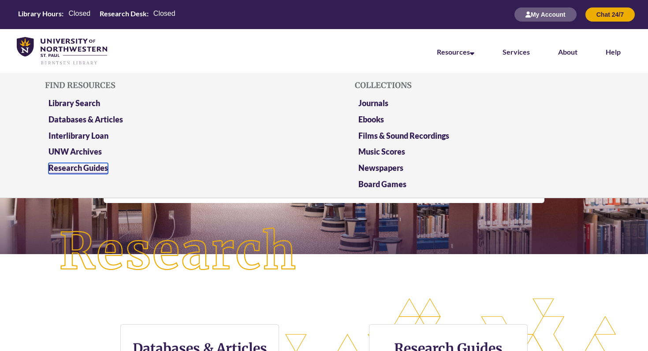
click at [72, 169] on link "Research Guides" at bounding box center [77, 168] width 59 height 11
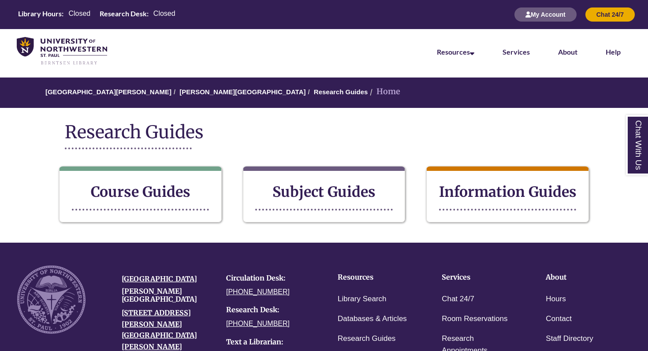
click at [495, 194] on strong "Information Guides" at bounding box center [507, 192] width 137 height 18
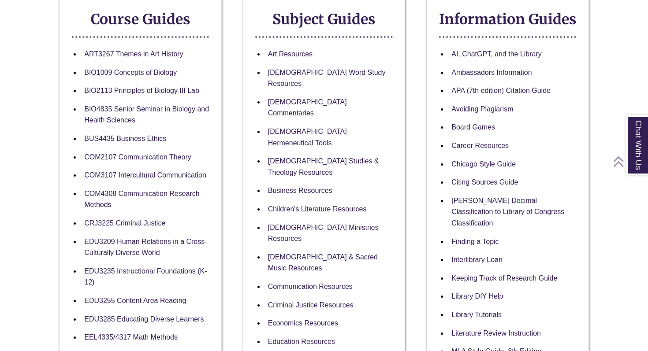
scroll to position [174, 0]
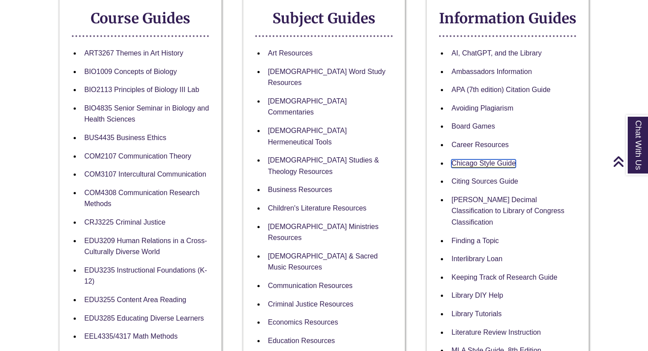
click at [473, 162] on link "Chicago Style Guide" at bounding box center [483, 164] width 64 height 8
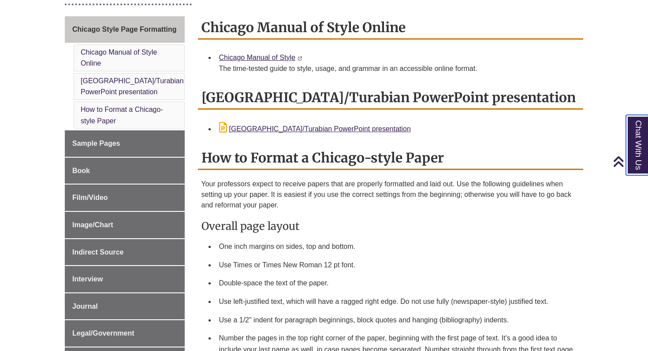
scroll to position [230, 0]
click at [269, 60] on link "Chicago Manual of Style" at bounding box center [257, 57] width 76 height 7
